Goal: Information Seeking & Learning: Check status

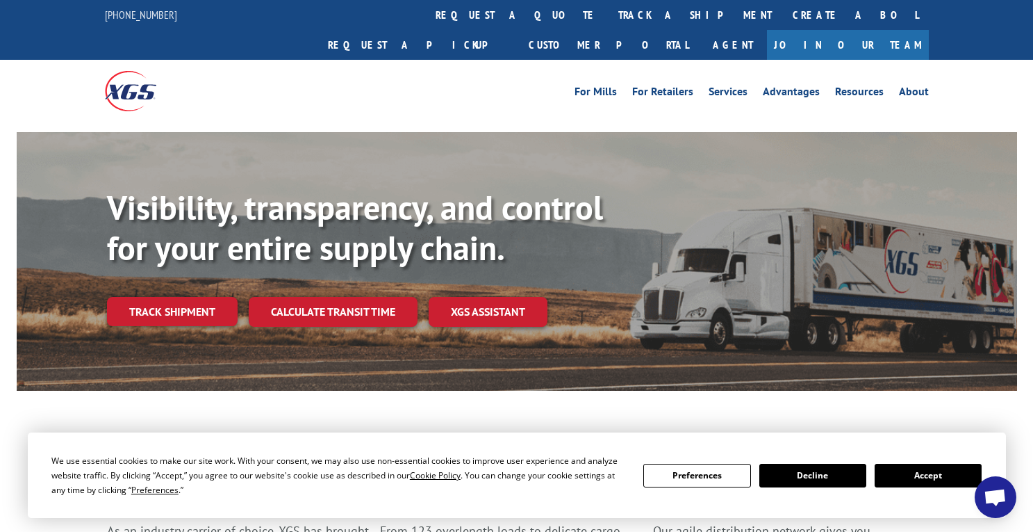
click at [918, 477] on button "Accept" at bounding box center [928, 476] width 107 height 24
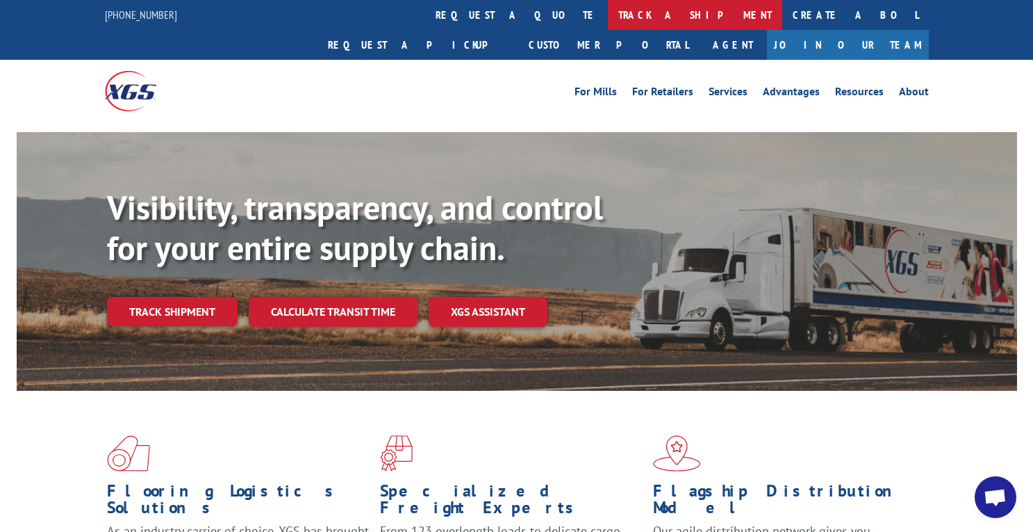
click at [608, 15] on link "track a shipment" at bounding box center [695, 15] width 174 height 30
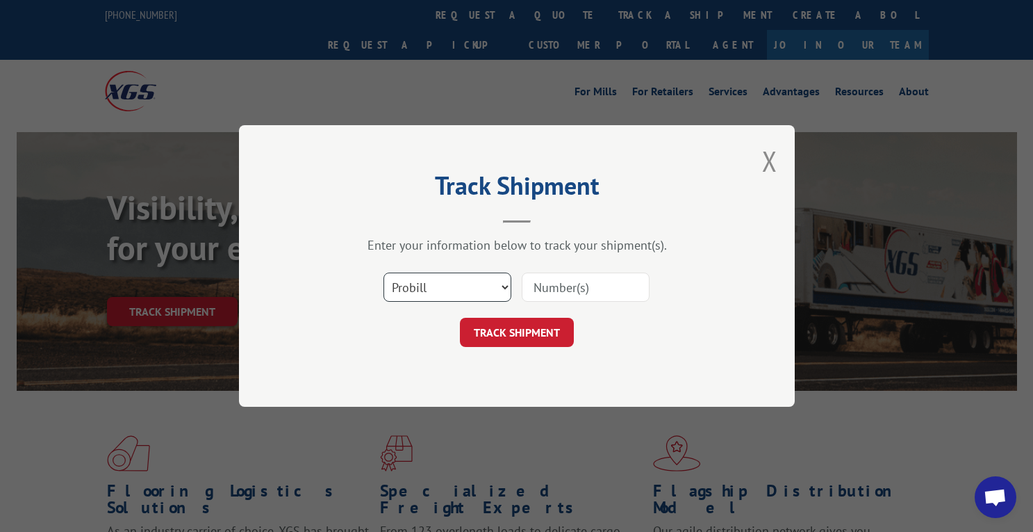
click at [471, 283] on select "Select category... Probill BOL PO" at bounding box center [448, 286] width 128 height 29
click at [384, 272] on select "Select category... Probill BOL PO" at bounding box center [448, 286] width 128 height 29
click at [462, 294] on select "Select category... Probill BOL PO" at bounding box center [448, 286] width 128 height 29
select select "probill"
click at [384, 272] on select "Select category... Probill BOL PO" at bounding box center [448, 286] width 128 height 29
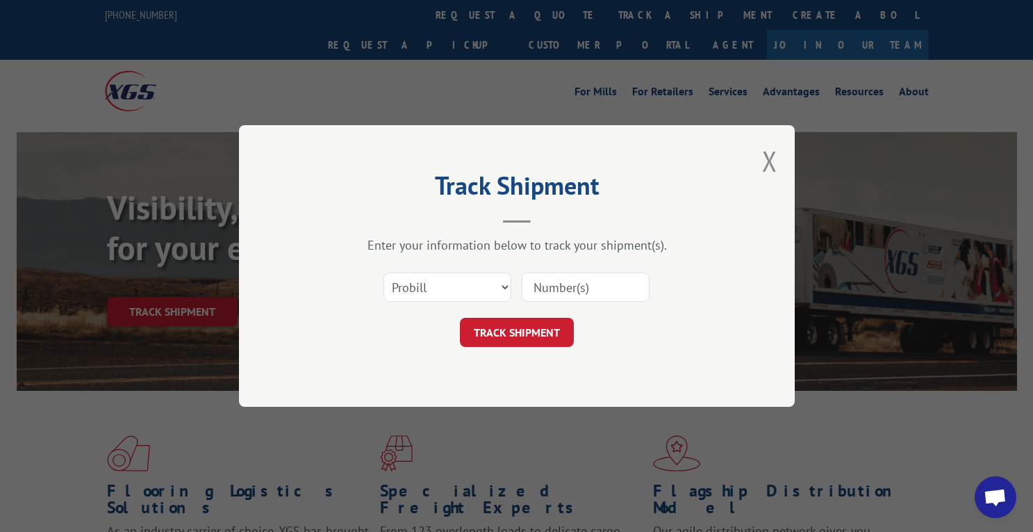
click at [577, 293] on input at bounding box center [586, 286] width 128 height 29
type input "17402102"
click button "TRACK SHIPMENT" at bounding box center [517, 332] width 114 height 29
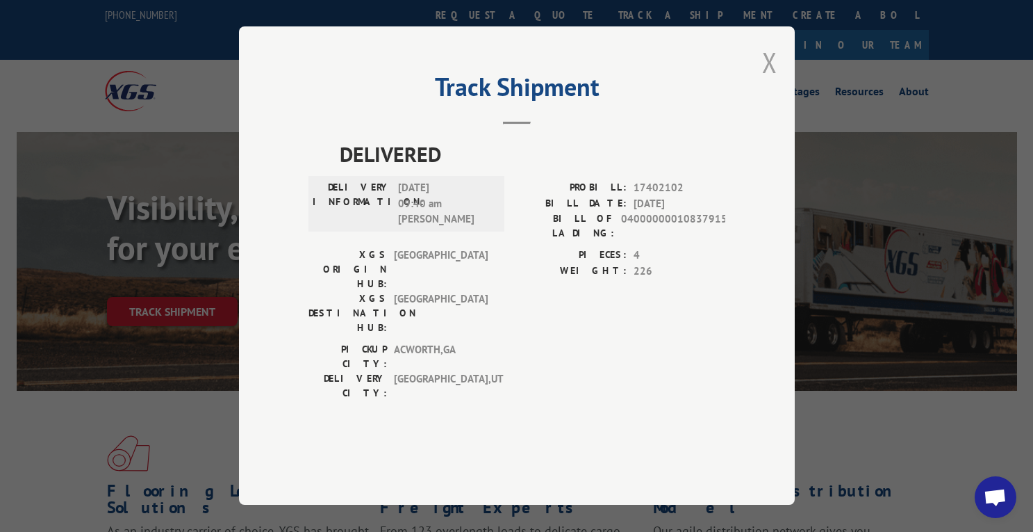
click at [772, 81] on button "Close modal" at bounding box center [769, 62] width 15 height 37
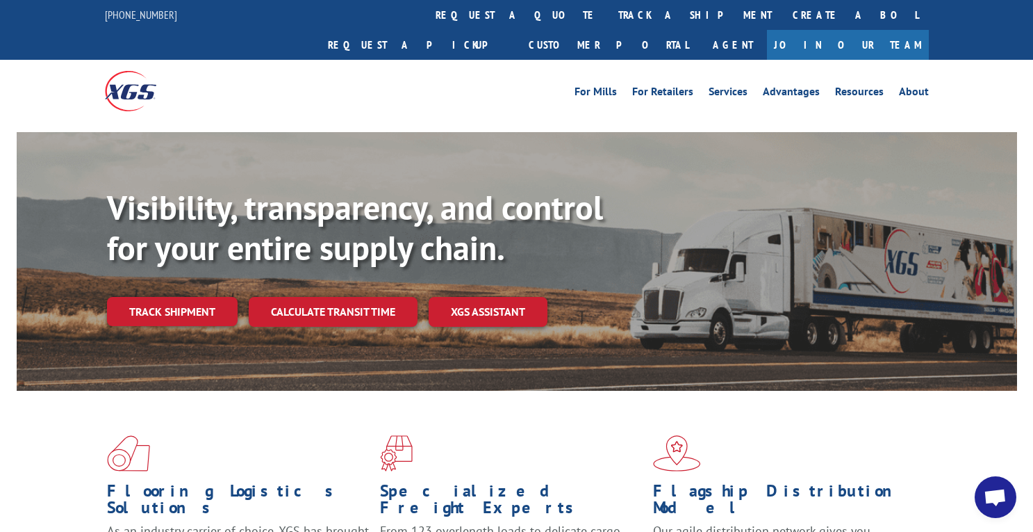
click at [309, 60] on div at bounding box center [208, 91] width 206 height 62
click at [608, 13] on link "track a shipment" at bounding box center [695, 15] width 174 height 30
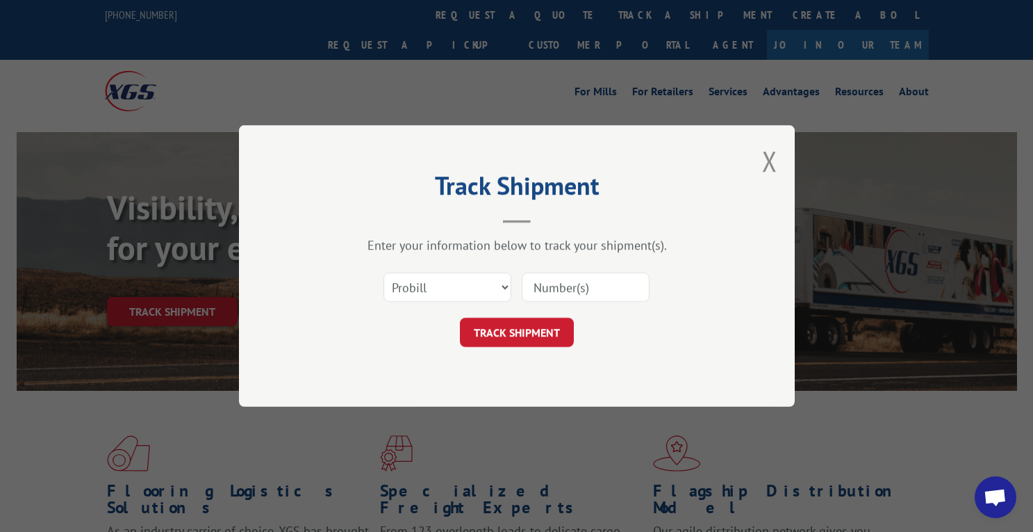
click at [586, 286] on input at bounding box center [586, 286] width 128 height 29
type input "17402102"
click at [520, 329] on button "TRACK SHIPMENT" at bounding box center [517, 332] width 114 height 29
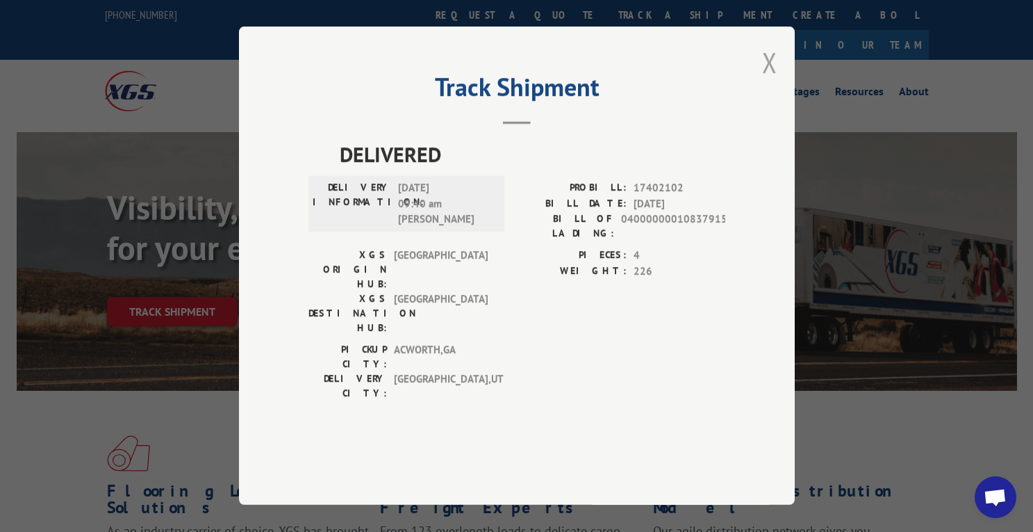
click at [771, 81] on button "Close modal" at bounding box center [769, 62] width 15 height 37
